Goal: Task Accomplishment & Management: Manage account settings

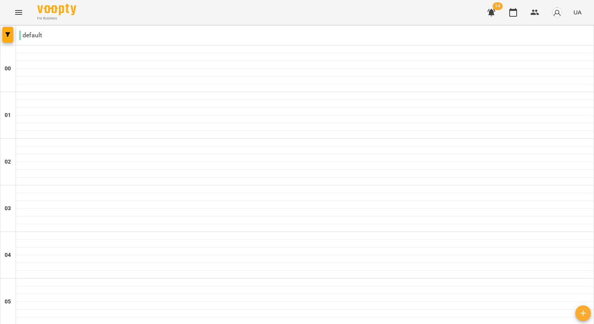
scroll to position [738, 0]
drag, startPoint x: 79, startPoint y: 171, endPoint x: 64, endPoint y: 177, distance: 16.9
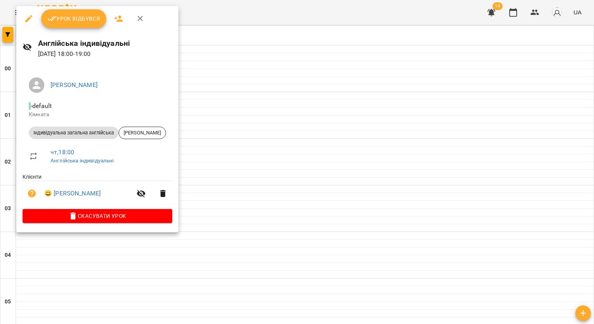
click at [62, 13] on button "Урок відбувся" at bounding box center [73, 18] width 65 height 19
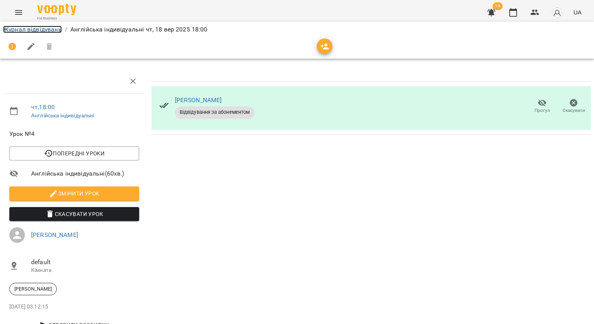
click at [54, 29] on link "Журнал відвідувань" at bounding box center [32, 29] width 59 height 7
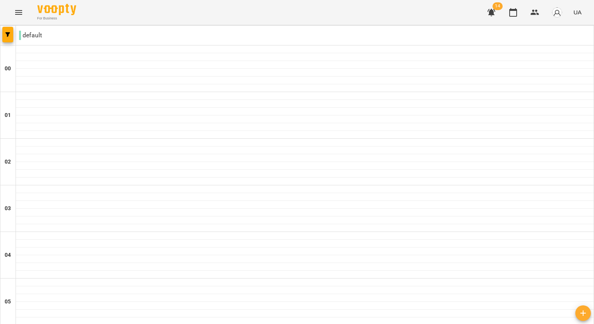
scroll to position [738, 0]
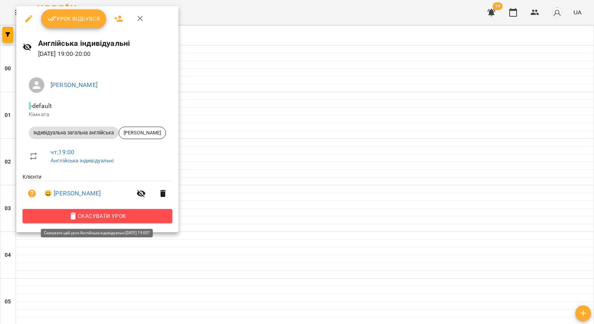
click at [92, 219] on span "Скасувати Урок" at bounding box center [97, 215] width 137 height 9
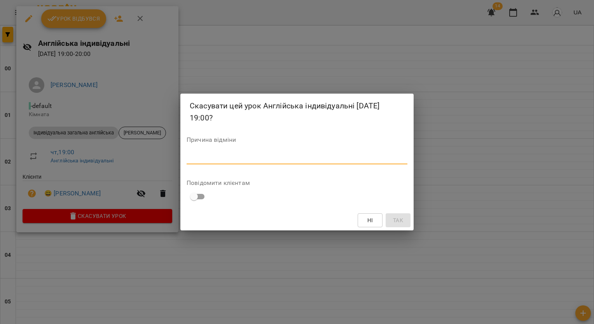
click at [230, 158] on textarea at bounding box center [297, 157] width 221 height 7
type textarea "*"
click at [404, 224] on button "Так" at bounding box center [397, 220] width 25 height 14
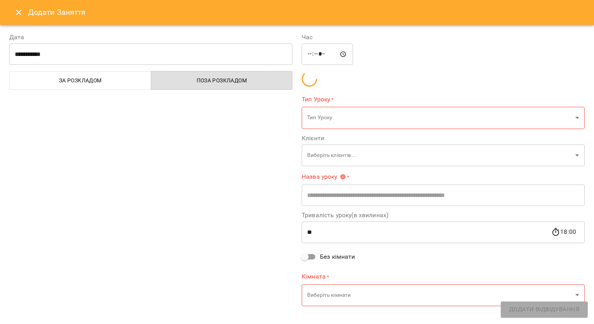
type input "**********"
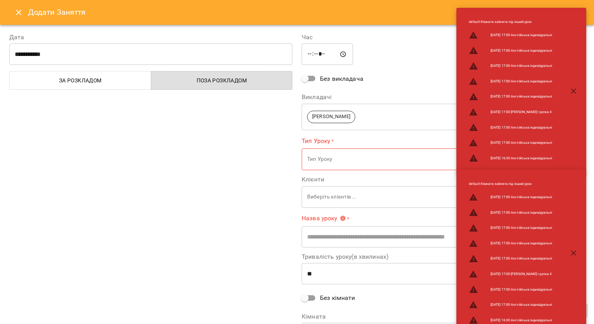
click at [570, 92] on icon "button" at bounding box center [573, 91] width 9 height 9
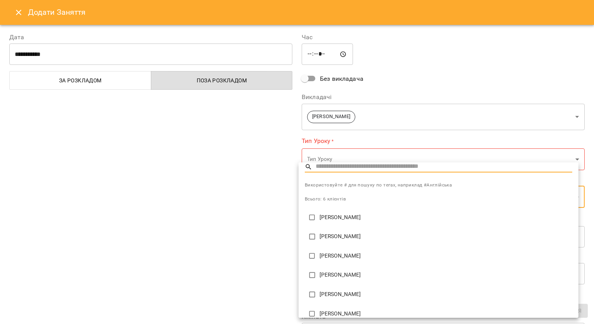
scroll to position [0, 0]
